Goal: Communication & Community: Answer question/provide support

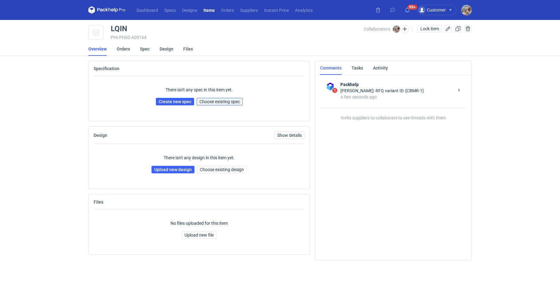
click at [224, 102] on span "Choose existing spec" at bounding box center [220, 101] width 40 height 4
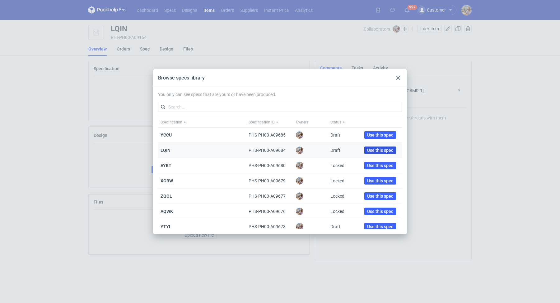
click at [368, 151] on span "Use this spec" at bounding box center [380, 150] width 26 height 4
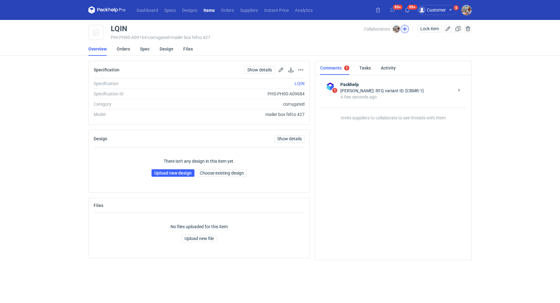
click at [401, 31] on button "button" at bounding box center [405, 29] width 8 height 8
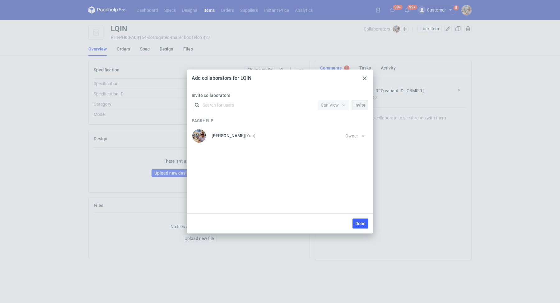
click at [223, 106] on div "Search for users" at bounding box center [218, 105] width 31 height 6
type input "serwach"
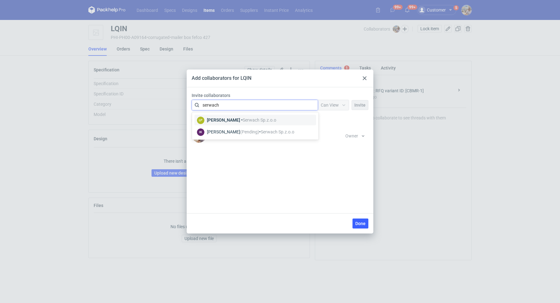
click at [231, 120] on div "[PERSON_NAME] • Serwach Sp.z.o.o" at bounding box center [241, 120] width 69 height 6
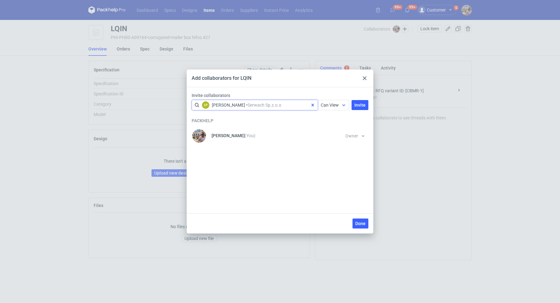
click at [336, 103] on span "Can View" at bounding box center [330, 104] width 18 height 5
click at [330, 126] on span "Can Edit" at bounding box center [332, 129] width 16 height 6
click at [362, 103] on span "Invite" at bounding box center [360, 105] width 11 height 4
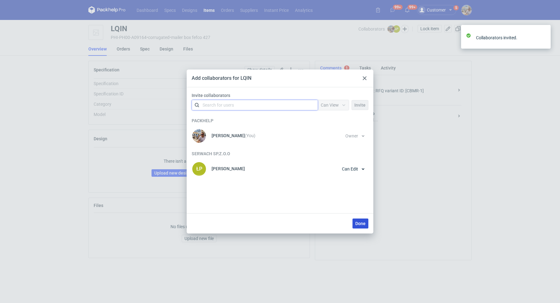
click at [360, 224] on span "Done" at bounding box center [361, 223] width 10 height 4
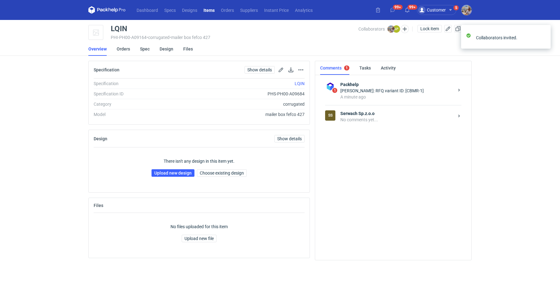
click at [357, 117] on div "No comments yet..." at bounding box center [398, 119] width 114 height 6
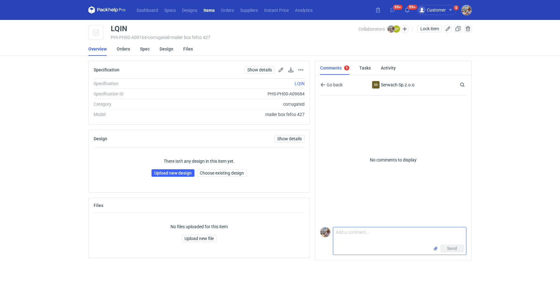
click at [352, 240] on textarea "Comment message" at bounding box center [399, 235] width 133 height 17
paste textarea "CBMR-1"
type textarea "[PERSON_NAME] wycena CBMR-1. Proszę o przesłanie siatki"
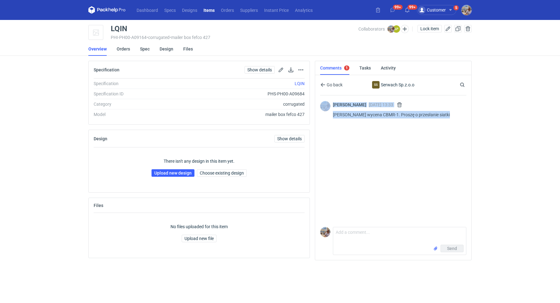
drag, startPoint x: 449, startPoint y: 113, endPoint x: 330, endPoint y: 115, distance: 118.3
click at [330, 115] on div "[PERSON_NAME] [DATE] 13:33 [PERSON_NAME] CBMR-1. Proszę o przesłanie siatki" at bounding box center [393, 109] width 146 height 29
click at [354, 121] on div "[PERSON_NAME] [DATE] 13:33 [PERSON_NAME] CBMR-1. Proszę o przesłanie siatki" at bounding box center [393, 109] width 146 height 29
drag, startPoint x: 453, startPoint y: 116, endPoint x: 334, endPoint y: 116, distance: 119.3
click at [334, 116] on p "[PERSON_NAME] wycena CBMR-1. Proszę o przesłanie siatki" at bounding box center [397, 114] width 129 height 7
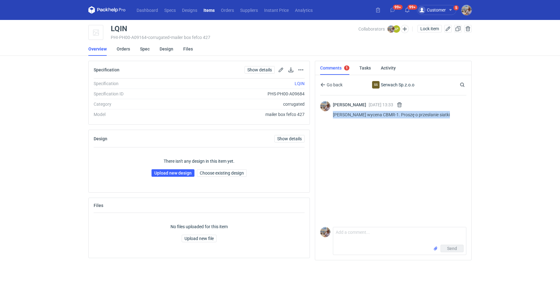
copy p "[PERSON_NAME] wycena CBMR-1. Proszę o przesłanie siatki"
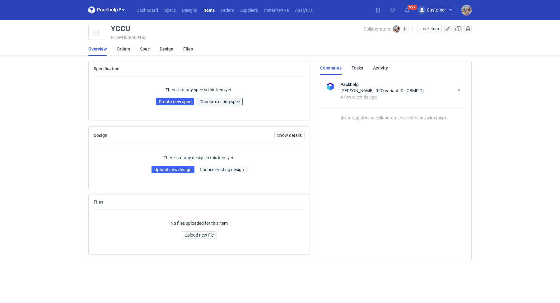
click at [228, 103] on span "Choose existing spec" at bounding box center [220, 101] width 40 height 4
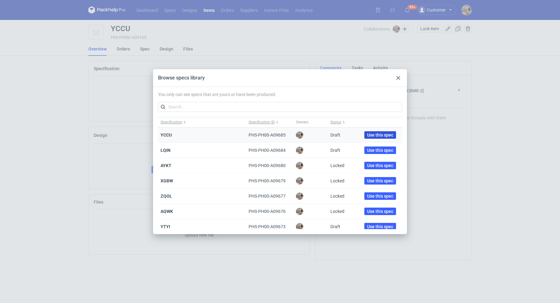
click at [369, 134] on span "Use this spec" at bounding box center [380, 135] width 26 height 4
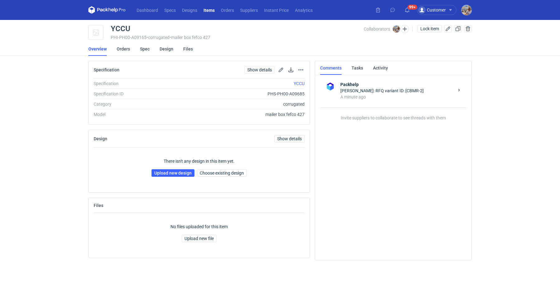
click at [401, 25] on main "YCCU PHI-PH00-A09165 • corrugated • mailer box fefco 427 Collaborators Michał P…" at bounding box center [280, 161] width 389 height 283
click at [404, 29] on button "button" at bounding box center [405, 29] width 8 height 8
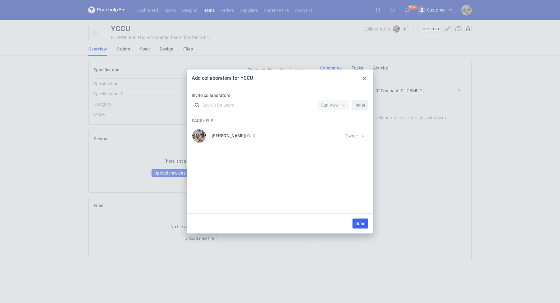
click at [221, 102] on div "Search for users" at bounding box center [218, 105] width 31 height 6
type input "postawa"
click at [230, 118] on div "[PERSON_NAME] • Serwach Sp.z.o.o" at bounding box center [241, 120] width 69 height 6
click at [339, 106] on span "Can View" at bounding box center [330, 104] width 18 height 5
click at [327, 129] on span "Can Edit" at bounding box center [332, 129] width 16 height 6
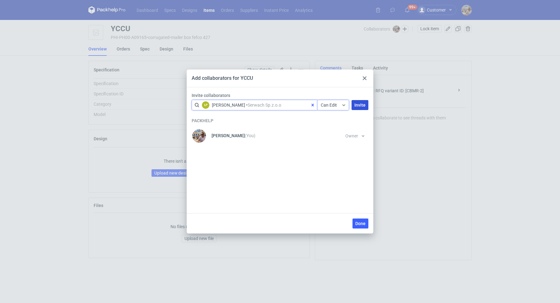
click at [355, 100] on button "Invite" at bounding box center [360, 105] width 17 height 10
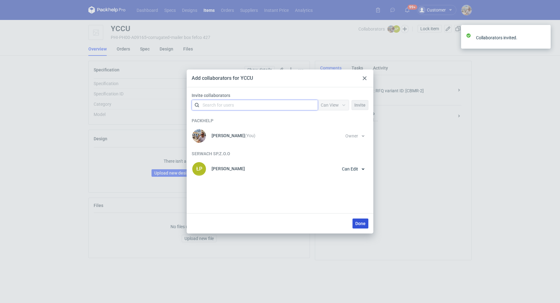
click at [361, 225] on span "Done" at bounding box center [361, 223] width 10 height 4
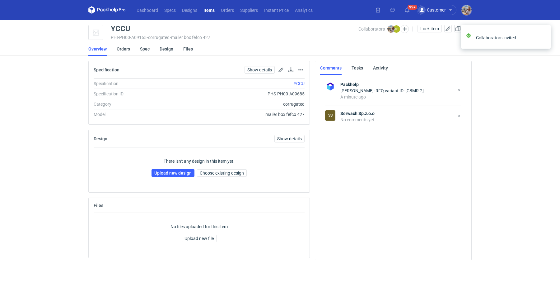
click at [368, 117] on div "No comments yet..." at bounding box center [398, 119] width 114 height 6
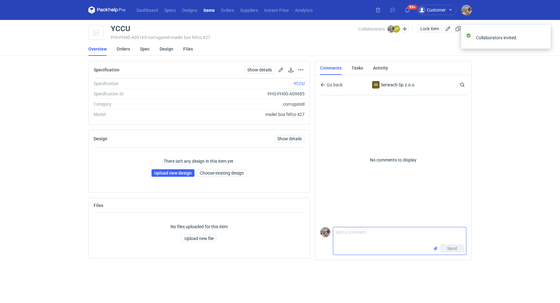
click at [352, 229] on textarea "Comment message" at bounding box center [399, 235] width 133 height 17
paste textarea "[PERSON_NAME] wycena CBMR-1. Proszę o przesłanie siatki"
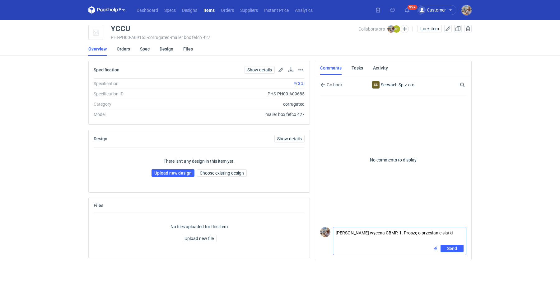
click at [397, 233] on textarea "[PERSON_NAME] wycena CBMR-1. Proszę o przesłanie siatki" at bounding box center [399, 235] width 133 height 17
type textarea "Panie Łukaszu wycena CBMR-2. Proszę o przesłanie siatki"
